Goal: Task Accomplishment & Management: Use online tool/utility

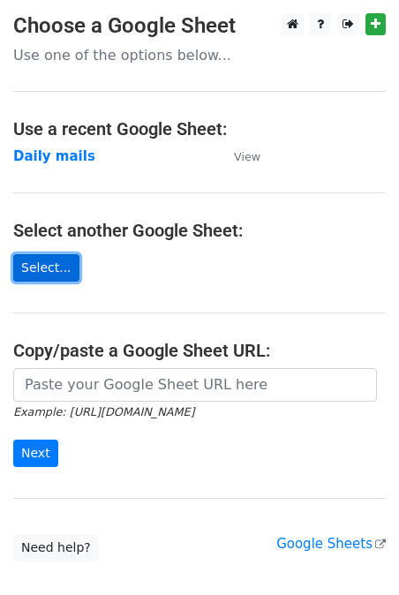
click at [68, 272] on link "Select..." at bounding box center [46, 267] width 66 height 27
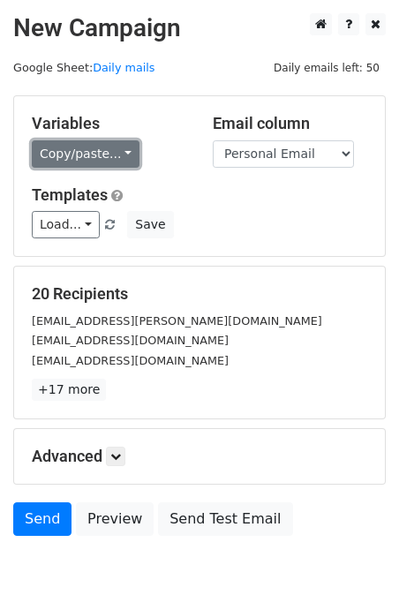
click at [66, 154] on link "Copy/paste..." at bounding box center [86, 153] width 108 height 27
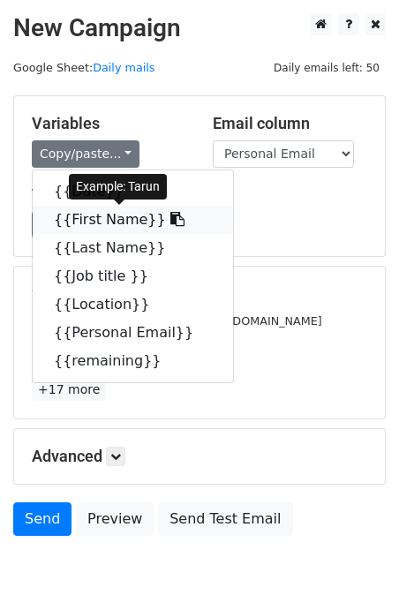
click at [83, 219] on link "{{First Name}}" at bounding box center [133, 220] width 200 height 28
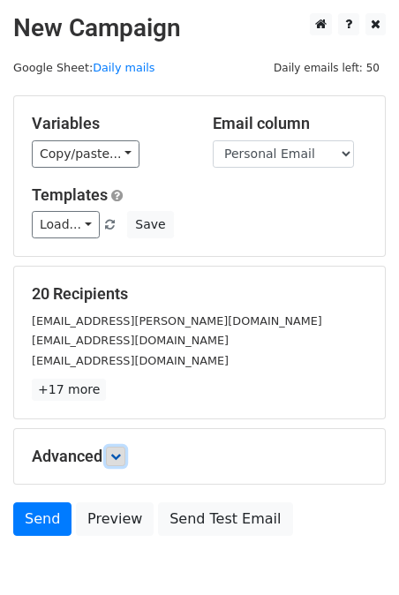
click at [116, 454] on icon at bounding box center [115, 456] width 11 height 11
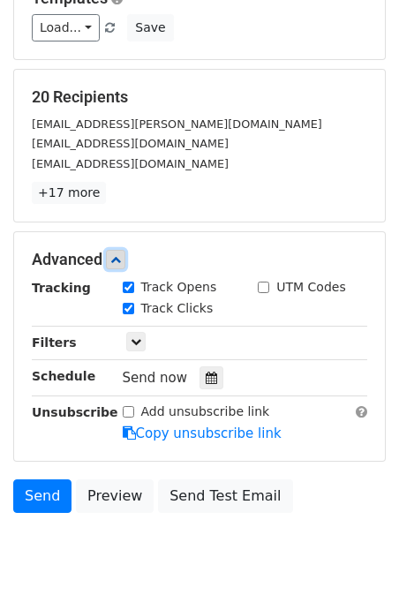
scroll to position [204, 0]
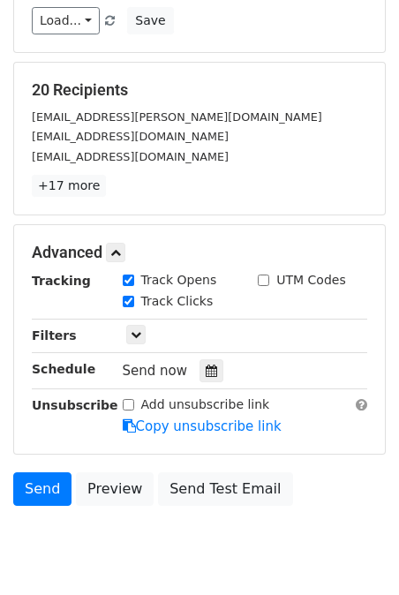
click at [264, 284] on input "UTM Codes" at bounding box center [263, 279] width 11 height 11
checkbox input "true"
